Goal: Book appointment/travel/reservation

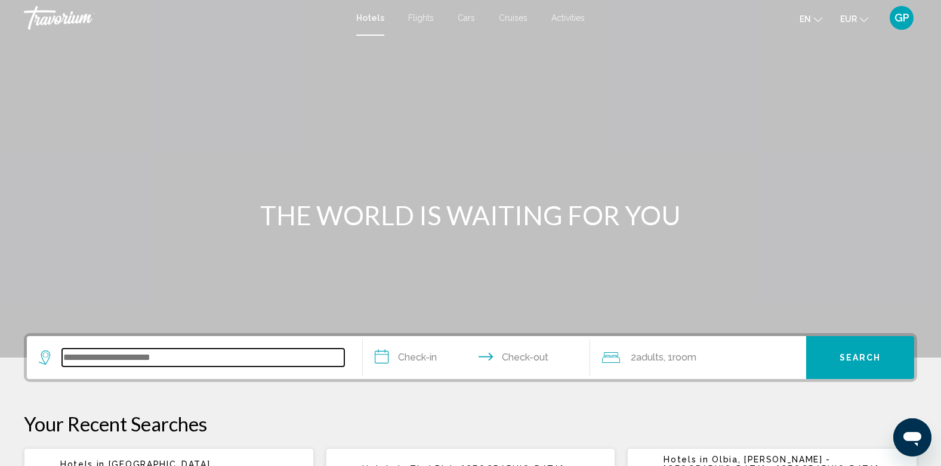
click at [134, 355] on input "Search widget" at bounding box center [203, 358] width 282 height 18
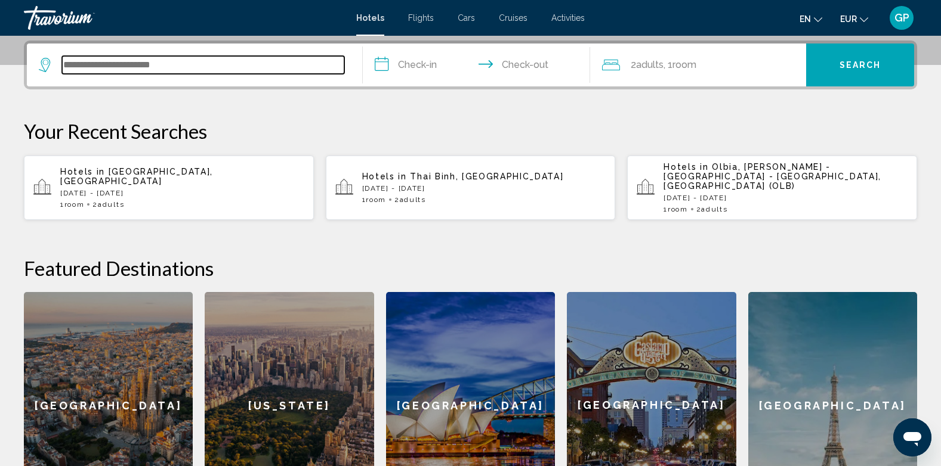
scroll to position [295, 0]
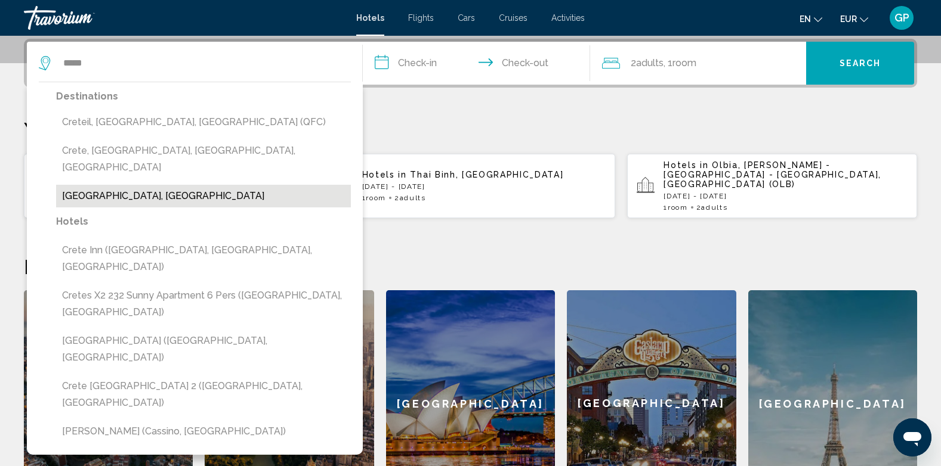
click at [105, 185] on button "[GEOGRAPHIC_DATA], [GEOGRAPHIC_DATA]" at bounding box center [203, 196] width 295 height 23
type input "**********"
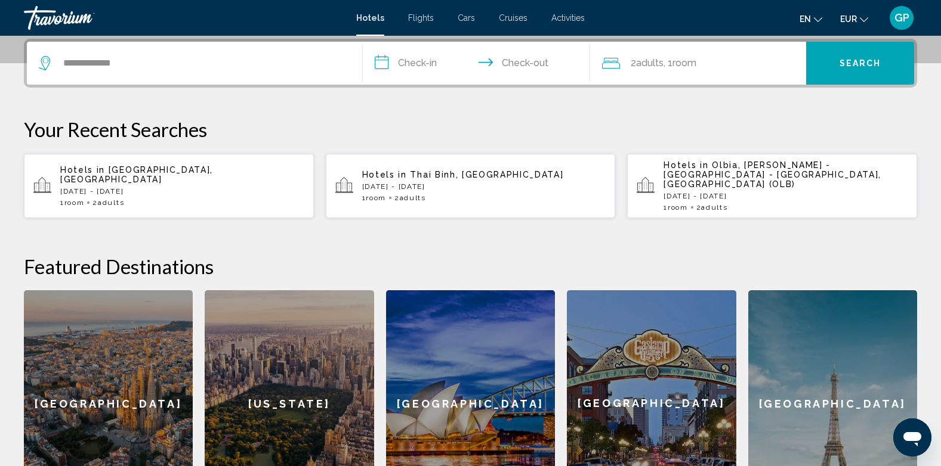
click at [427, 62] on input "**********" at bounding box center [479, 65] width 233 height 47
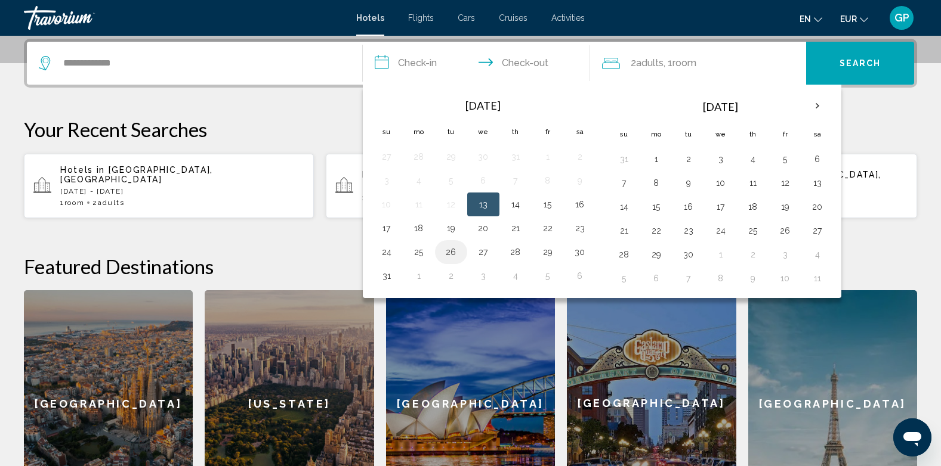
click at [450, 251] on button "26" at bounding box center [450, 252] width 19 height 17
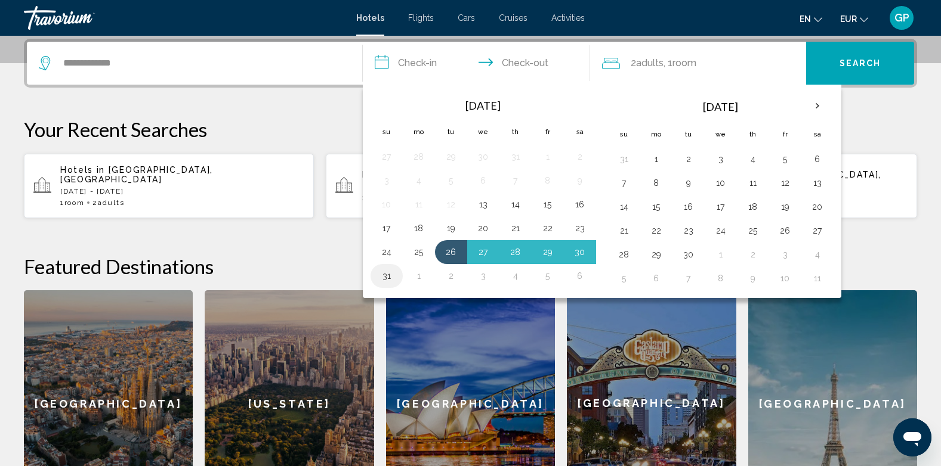
click at [382, 274] on button "31" at bounding box center [386, 276] width 19 height 17
type input "**********"
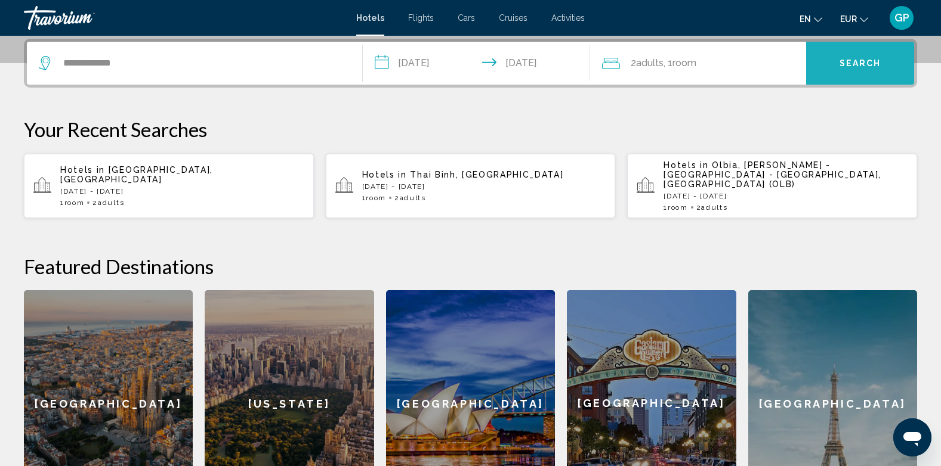
click at [856, 58] on span "Search" at bounding box center [860, 63] width 42 height 10
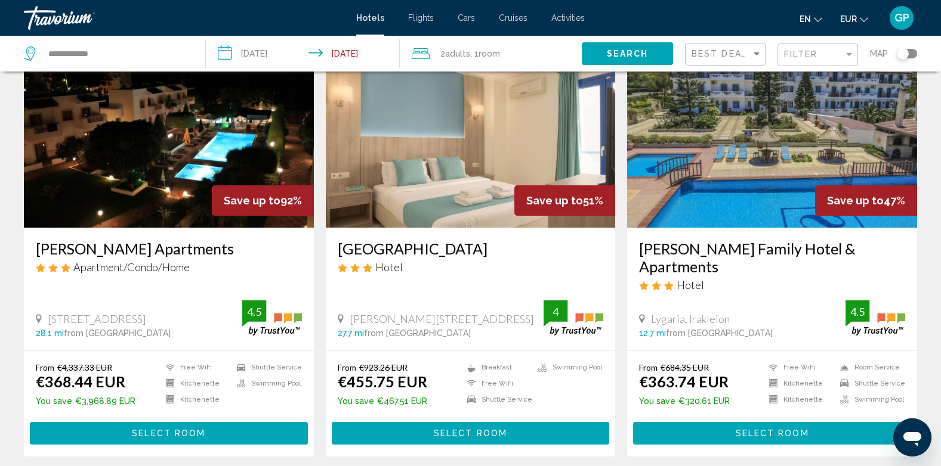
scroll to position [17, 0]
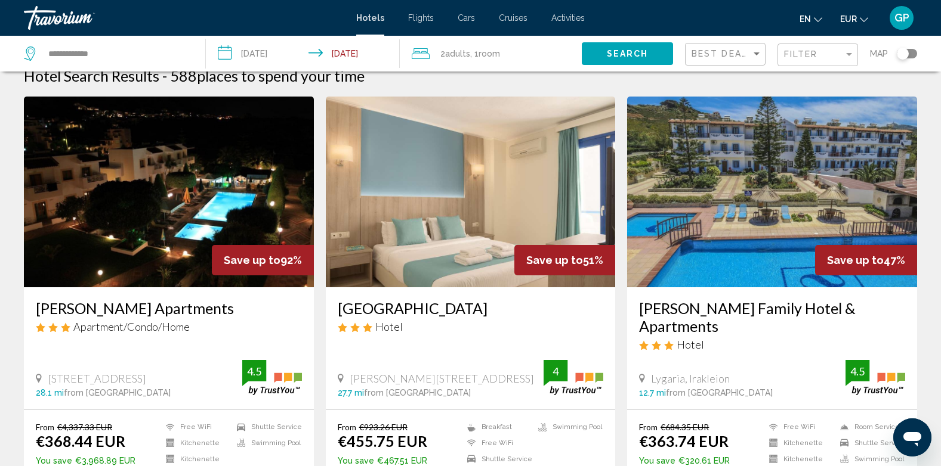
click at [143, 227] on img "Main content" at bounding box center [169, 192] width 290 height 191
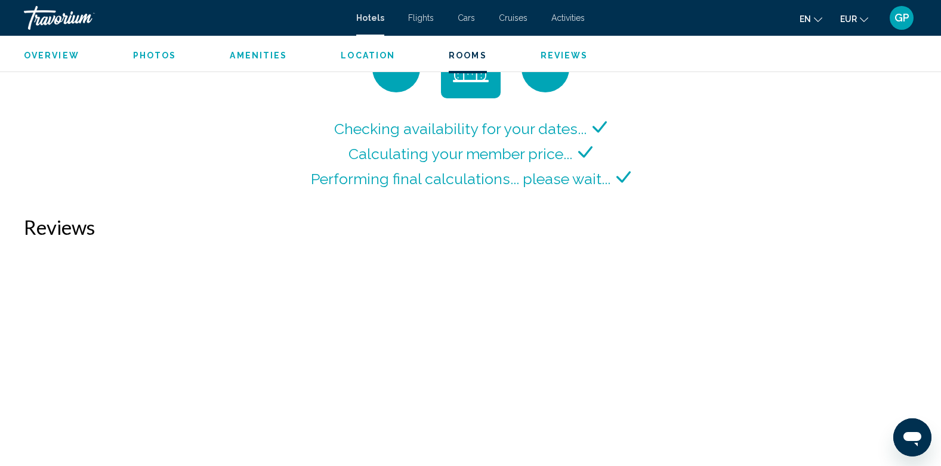
scroll to position [1670, 0]
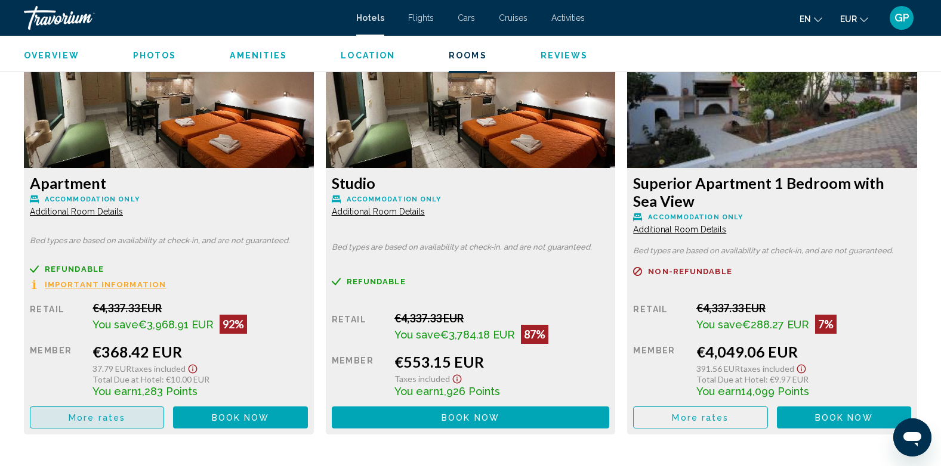
click at [104, 418] on span "More rates" at bounding box center [97, 418] width 57 height 10
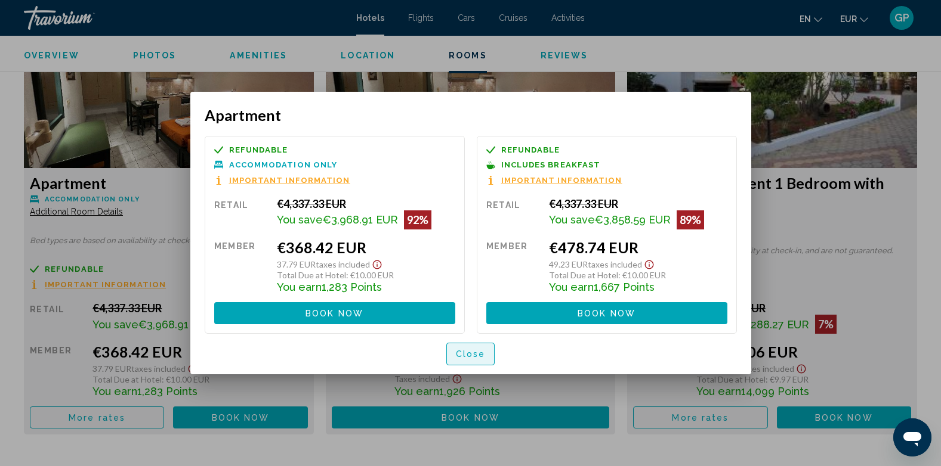
click at [465, 357] on span "Close" at bounding box center [471, 355] width 30 height 10
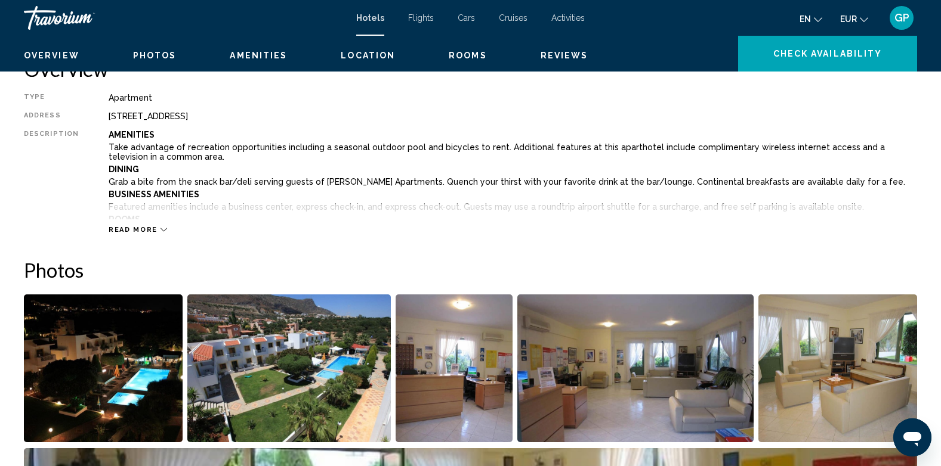
scroll to position [239, 0]
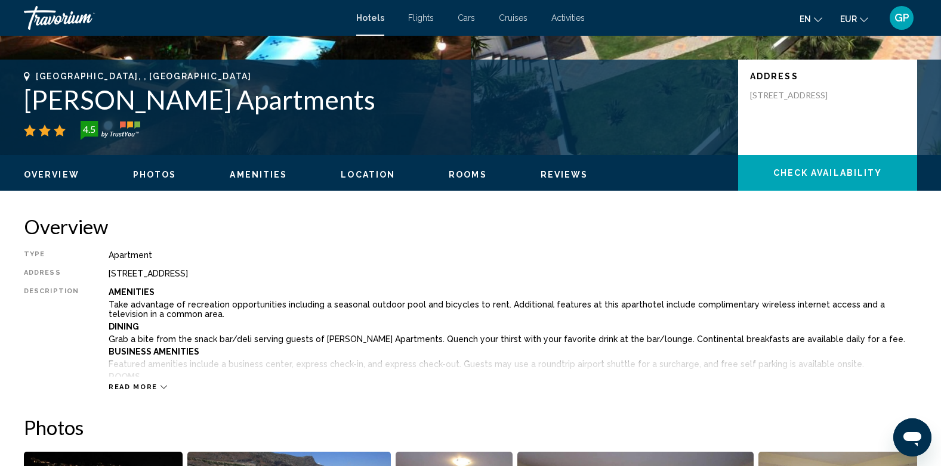
click at [644, 260] on div "Type Apartment Address [STREET_ADDRESS] Description Amenities Take advantage of…" at bounding box center [470, 321] width 893 height 141
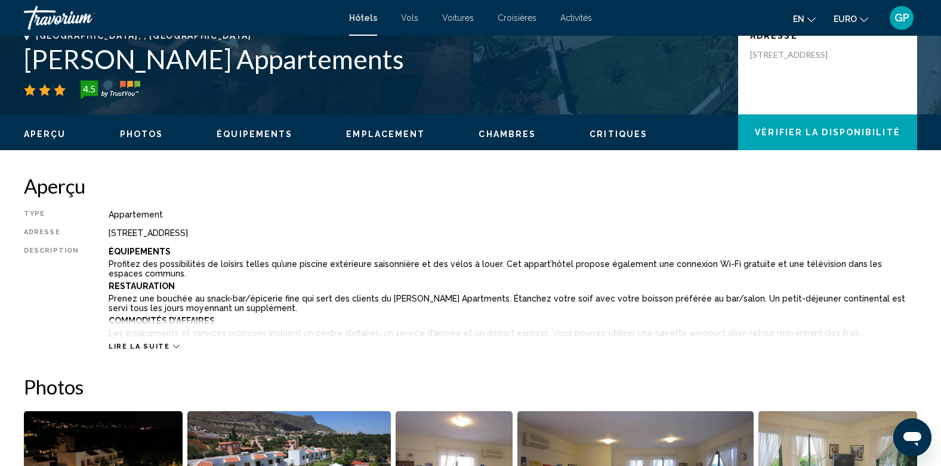
scroll to position [298, 0]
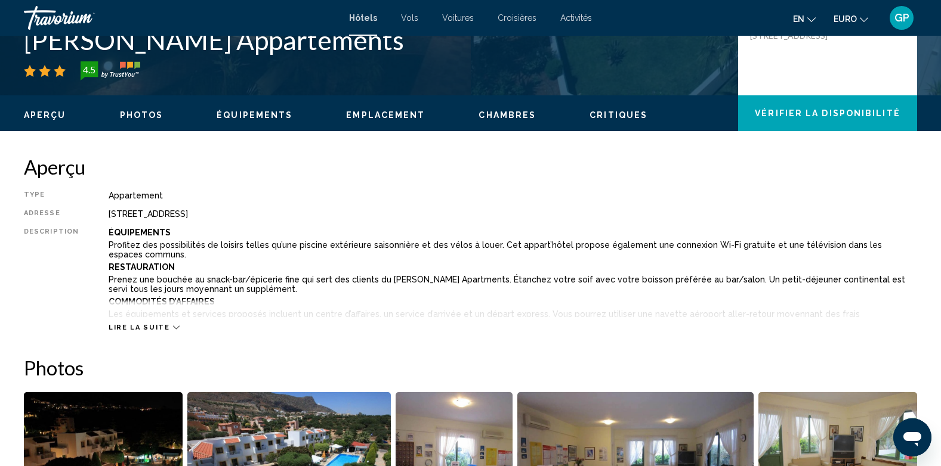
click at [39, 261] on div "Description" at bounding box center [51, 272] width 55 height 89
drag, startPoint x: 103, startPoint y: 242, endPoint x: 534, endPoint y: 287, distance: 433.0
click at [534, 287] on div "Type Appartement Adresse [STREET_ADDRESS] Description Équipements Profitez des …" at bounding box center [470, 261] width 893 height 141
copy div "Profitez des possibilités de loisirs telles qu’une piscine extérieure saisonniè…"
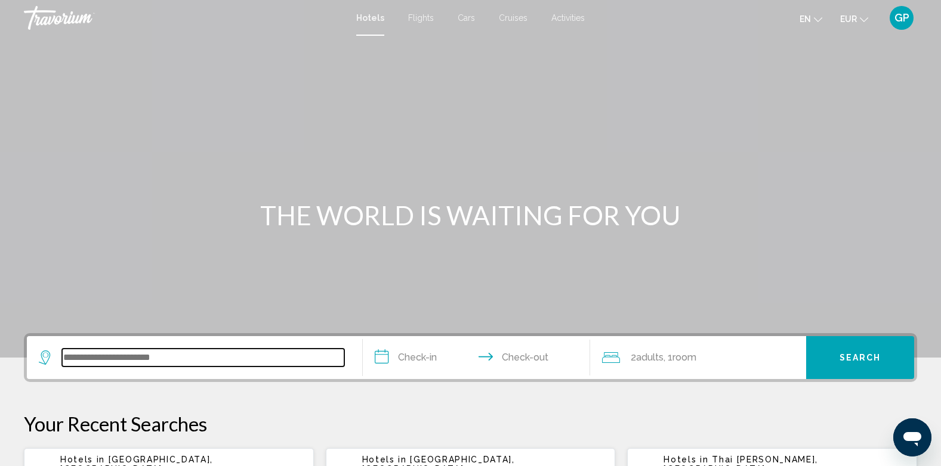
click at [121, 357] on input "Search widget" at bounding box center [203, 358] width 282 height 18
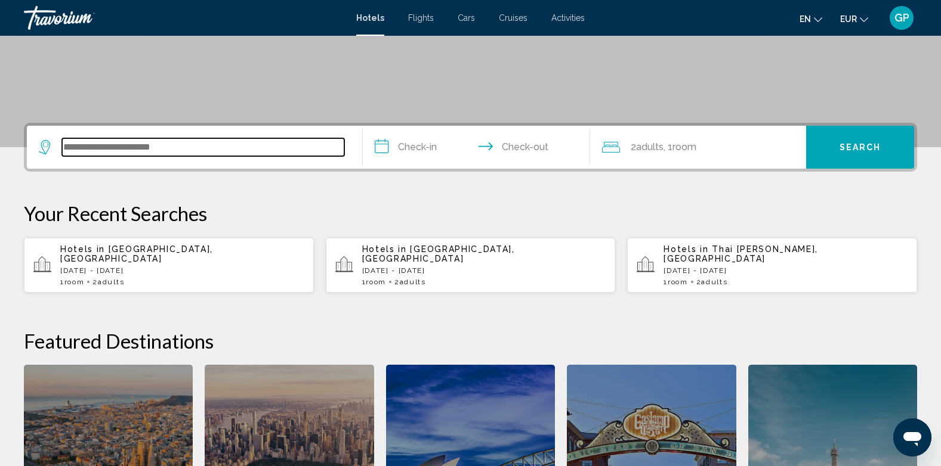
scroll to position [295, 0]
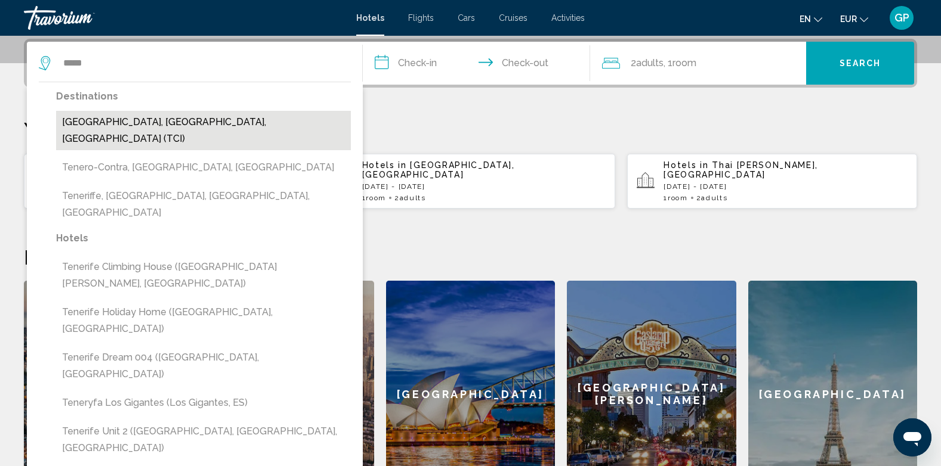
click at [147, 125] on button "Tenerife, Canary Islands, Spain (TCI)" at bounding box center [203, 130] width 295 height 39
type input "**********"
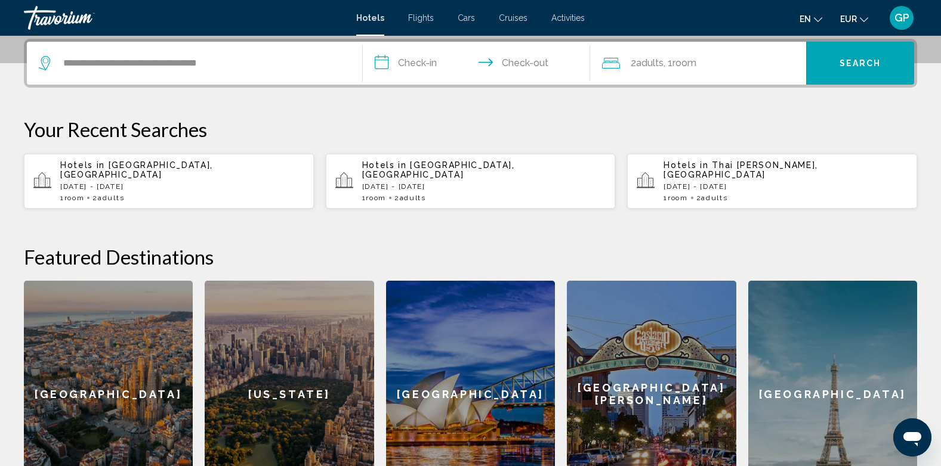
click at [428, 60] on input "**********" at bounding box center [479, 65] width 233 height 47
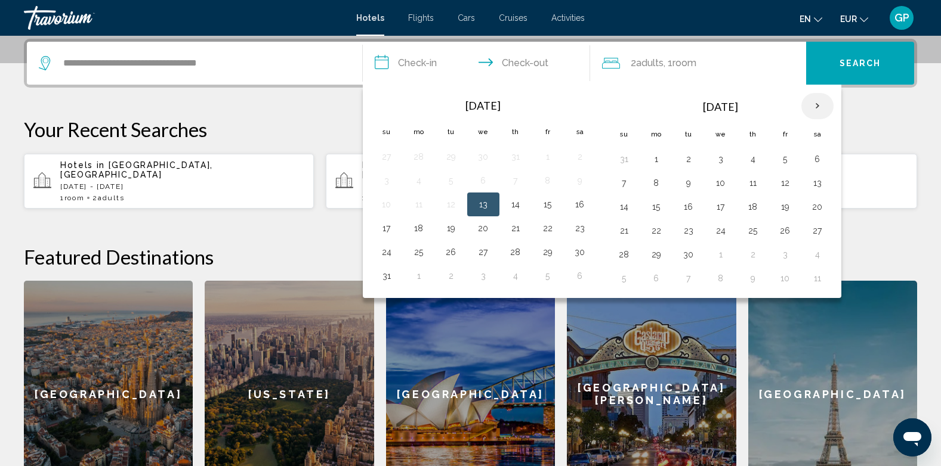
click at [818, 106] on th "Next month" at bounding box center [817, 106] width 32 height 26
click at [820, 107] on th "Next month" at bounding box center [817, 106] width 32 height 26
click at [551, 235] on button "24" at bounding box center [547, 230] width 19 height 17
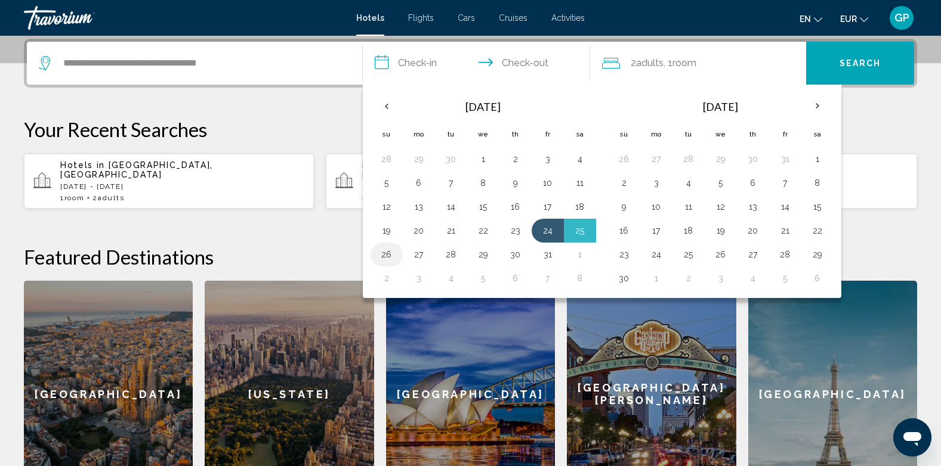
click at [390, 258] on button "26" at bounding box center [386, 254] width 19 height 17
type input "**********"
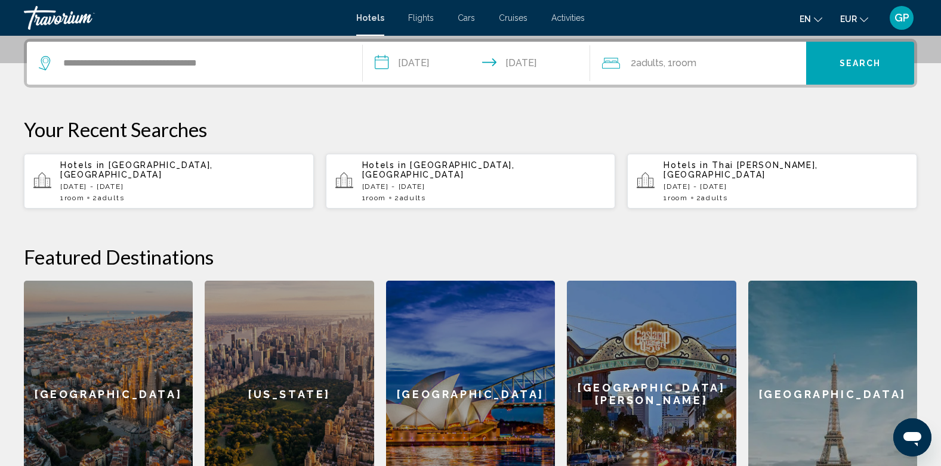
click at [859, 66] on span "Search" at bounding box center [860, 64] width 42 height 10
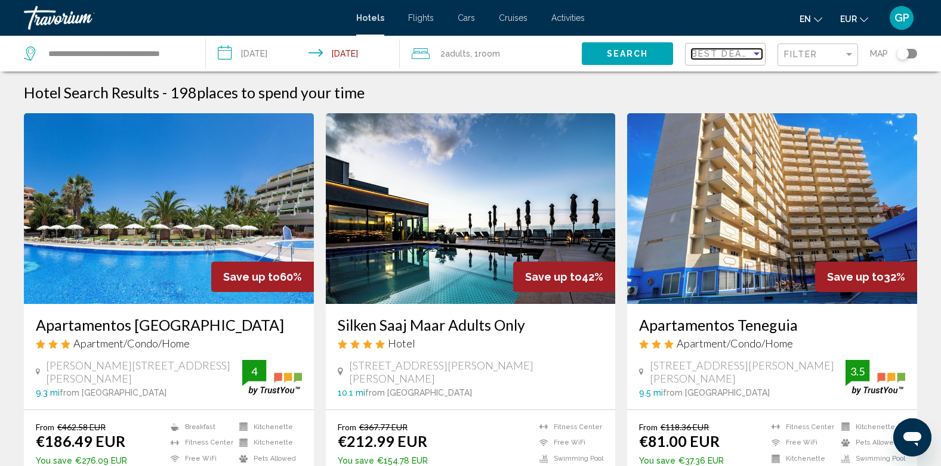
click at [741, 51] on span "Best Deals" at bounding box center [722, 54] width 63 height 10
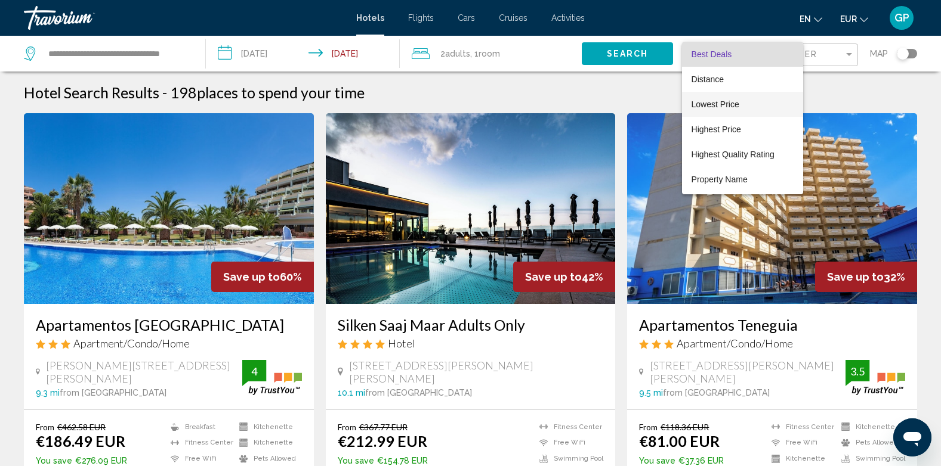
click at [735, 100] on span "Lowest Price" at bounding box center [715, 105] width 48 height 10
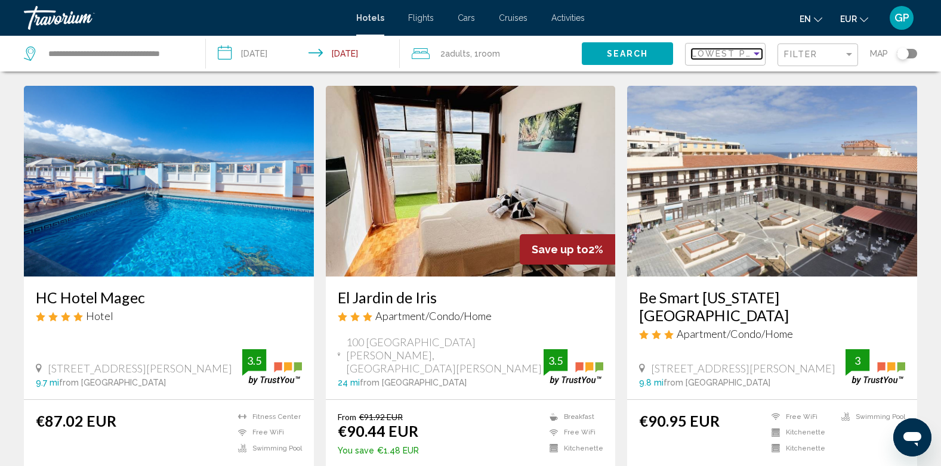
scroll to position [477, 0]
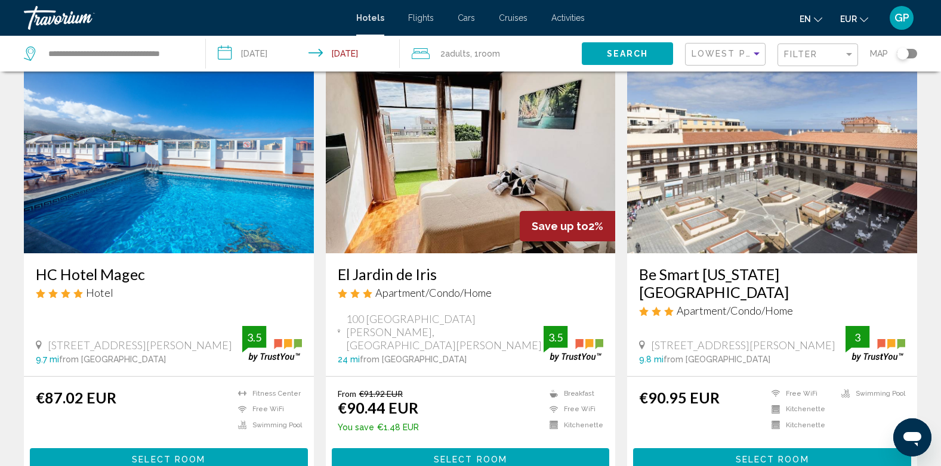
click at [165, 455] on span "Select Room" at bounding box center [168, 460] width 73 height 10
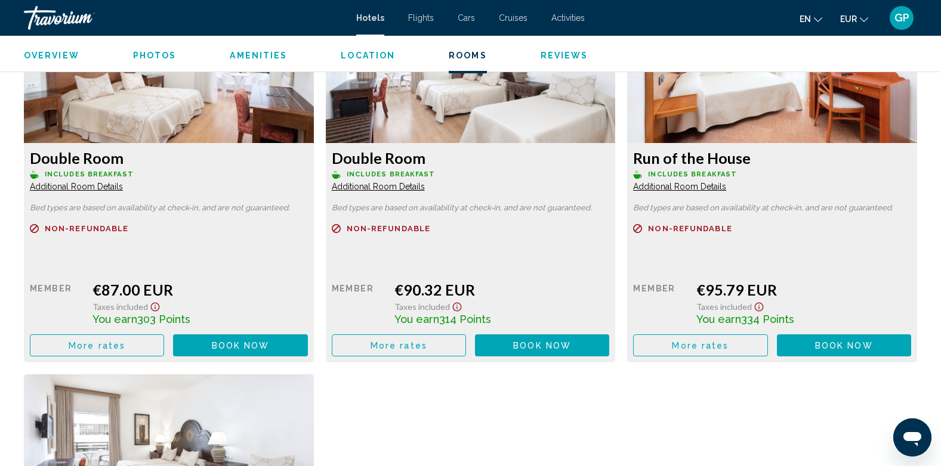
scroll to position [1730, 0]
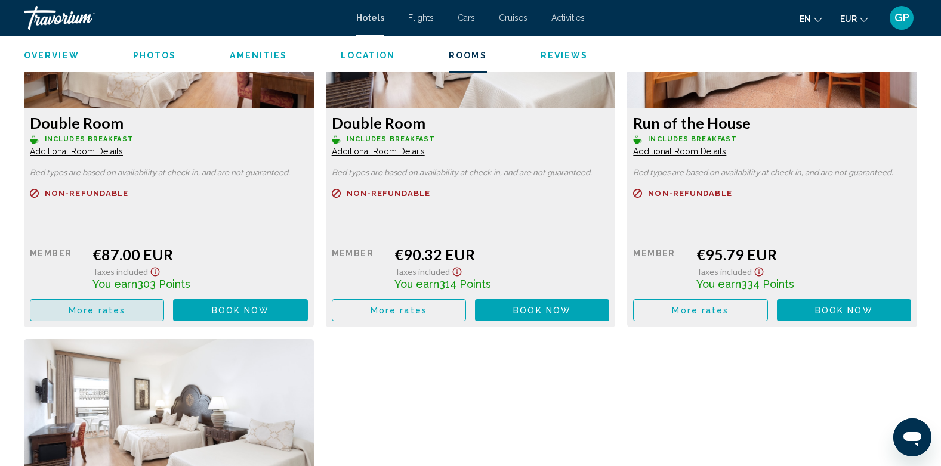
click at [98, 314] on span "More rates" at bounding box center [97, 311] width 57 height 10
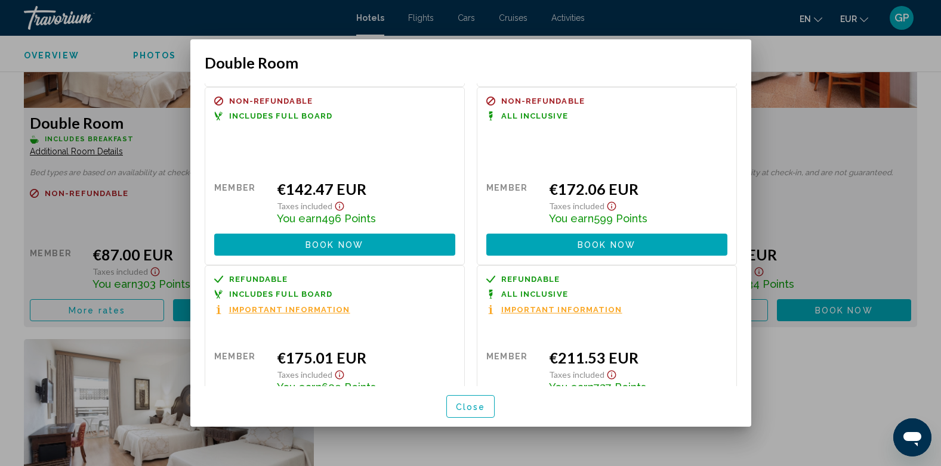
scroll to position [585, 0]
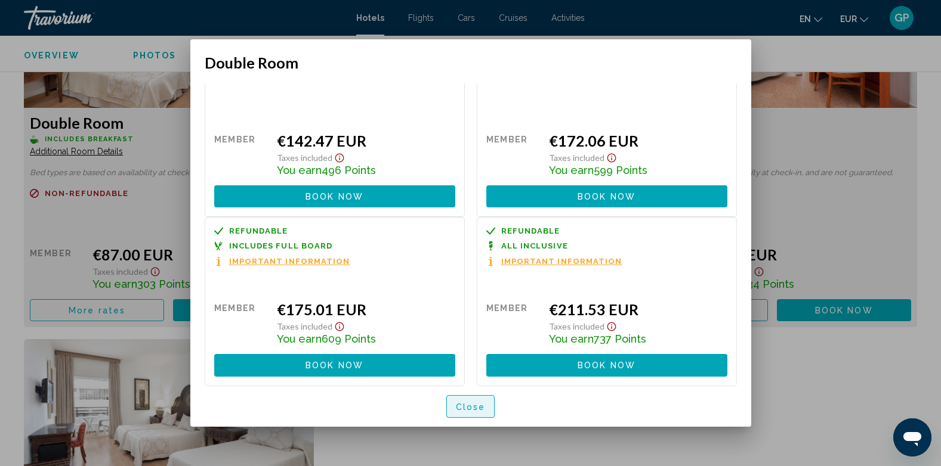
click at [477, 413] on button "Close" at bounding box center [470, 406] width 49 height 22
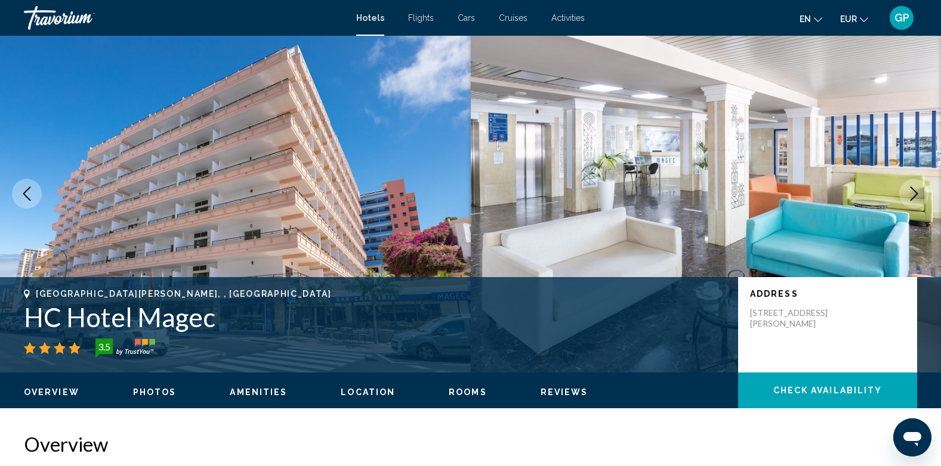
scroll to position [0, 0]
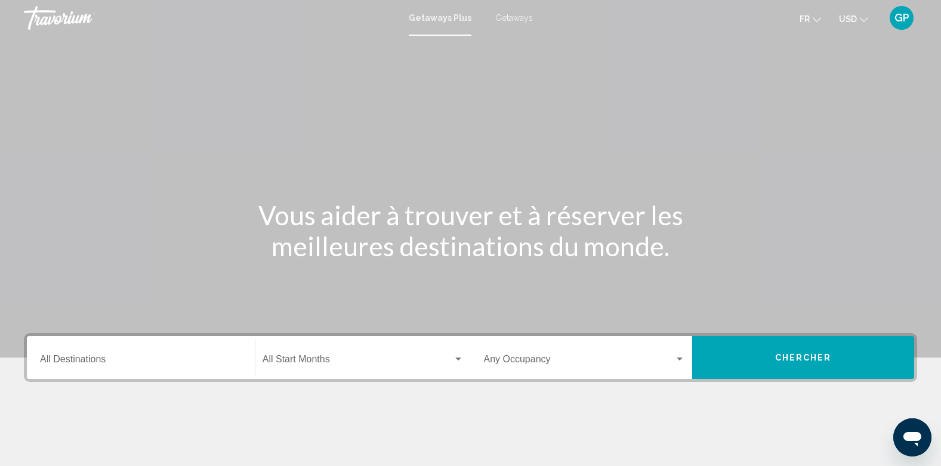
click at [517, 16] on span "Getaways" at bounding box center [514, 18] width 38 height 10
click at [123, 357] on input "Destination All Destinations" at bounding box center [141, 362] width 202 height 11
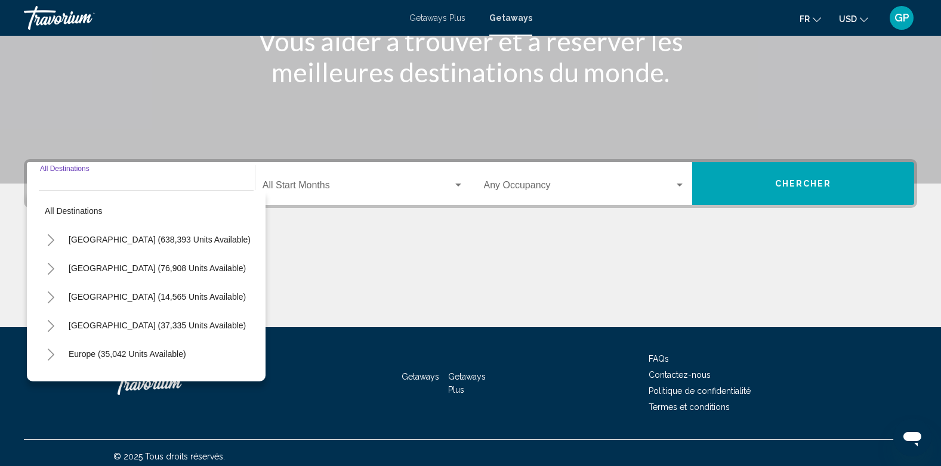
scroll to position [181, 0]
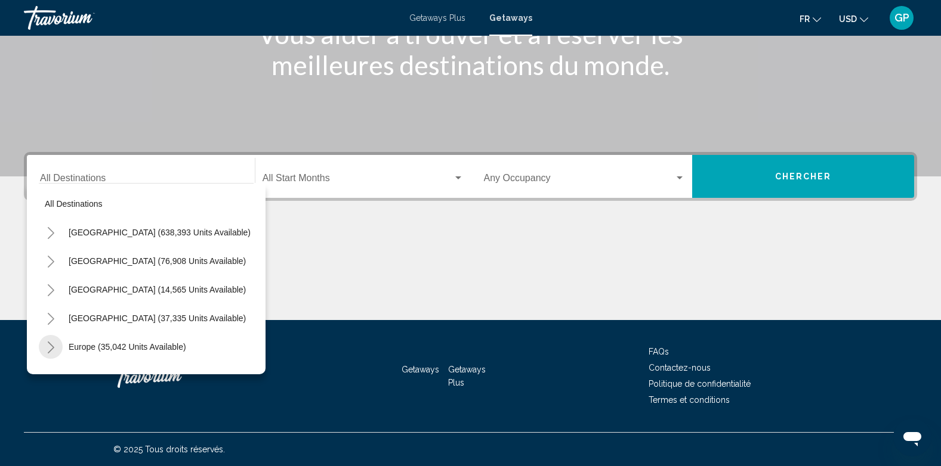
click at [51, 347] on icon "Toggle Europe (35,042 units available)" at bounding box center [51, 348] width 9 height 12
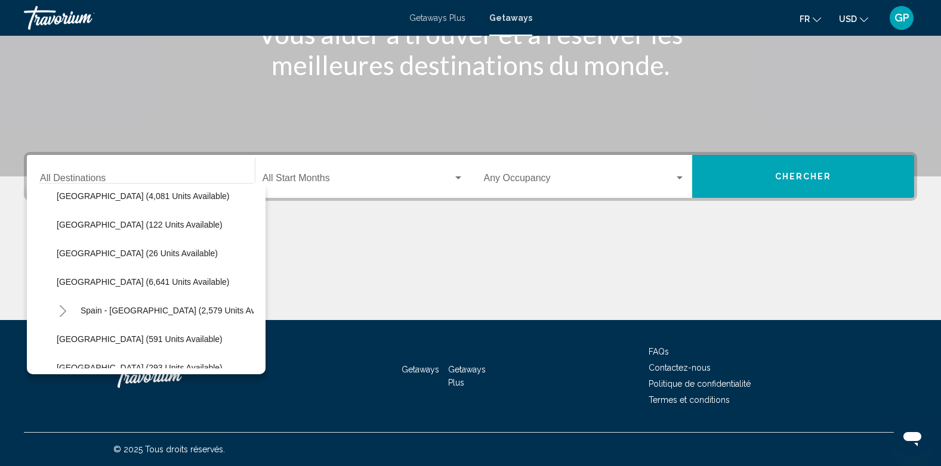
scroll to position [537, 0]
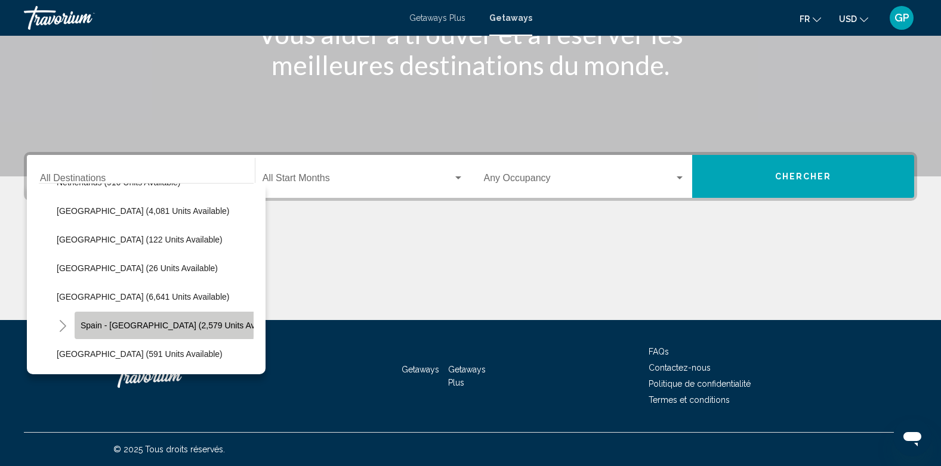
click at [150, 322] on span "Spain - Canary Islands (2,579 units available)" at bounding box center [182, 326] width 202 height 10
type input "**********"
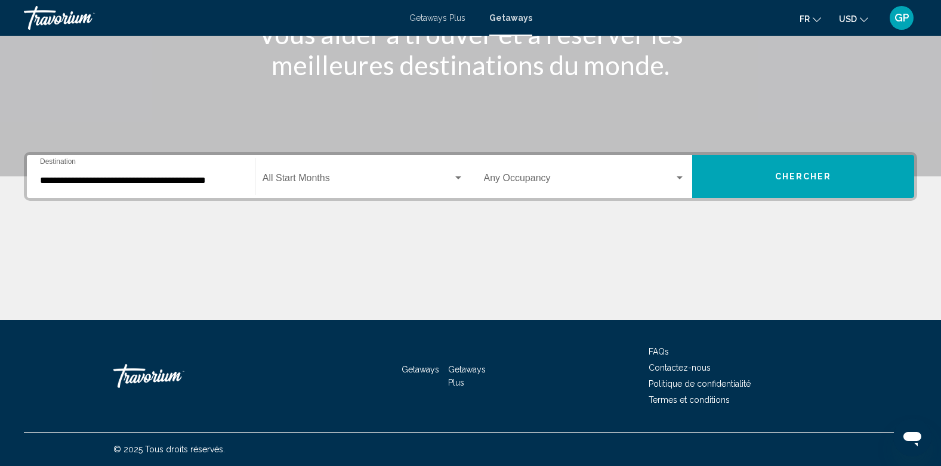
click at [350, 171] on div "Start Month All Start Months" at bounding box center [362, 177] width 201 height 38
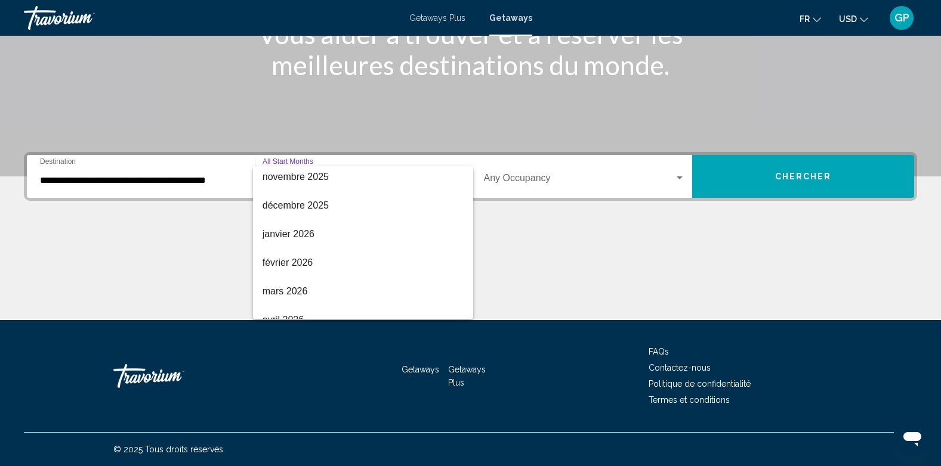
scroll to position [119, 0]
click at [296, 257] on span "février 2026" at bounding box center [362, 262] width 201 height 29
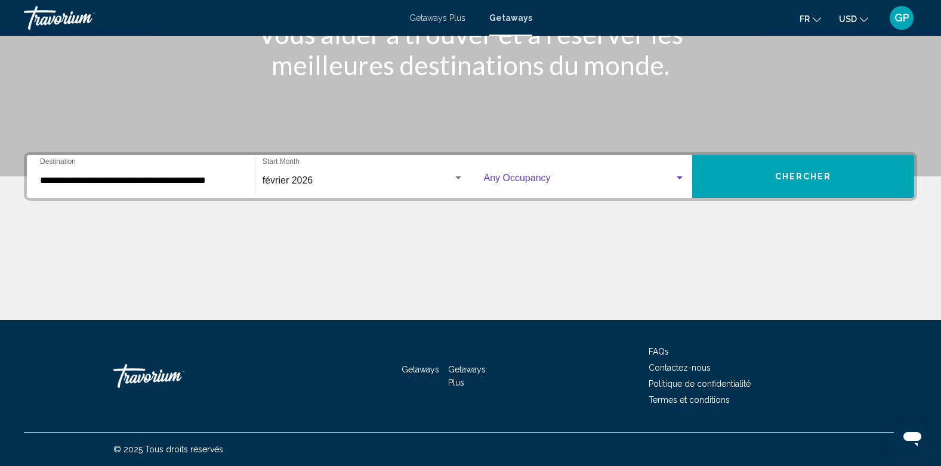
click at [540, 183] on span "Search widget" at bounding box center [579, 180] width 191 height 11
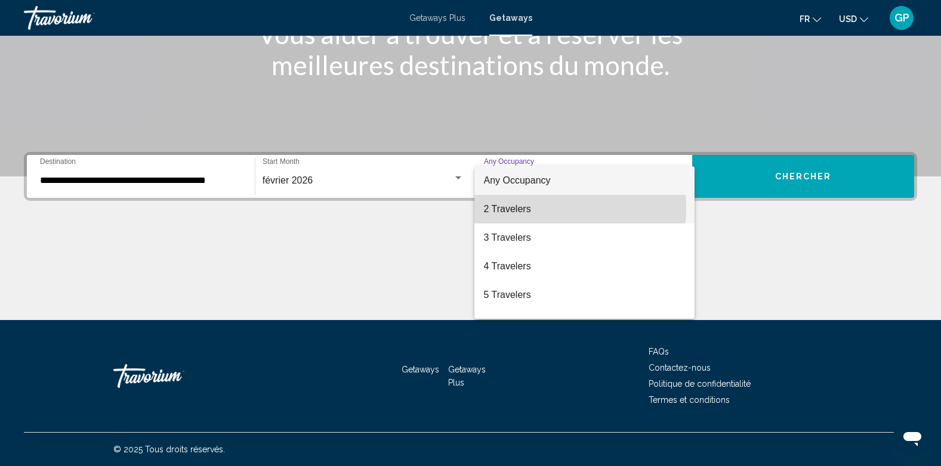
click at [515, 208] on span "2 Travelers" at bounding box center [585, 209] width 202 height 29
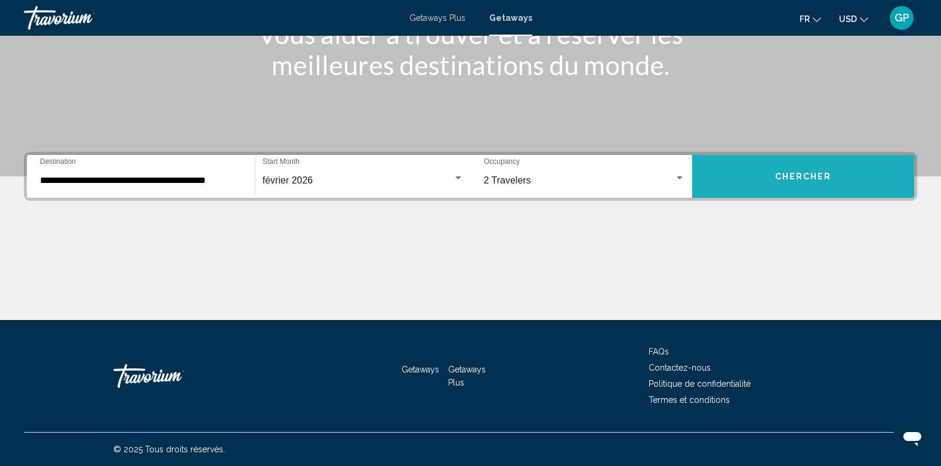
click at [793, 169] on button "Chercher" at bounding box center [803, 176] width 222 height 43
